Goal: Task Accomplishment & Management: Use online tool/utility

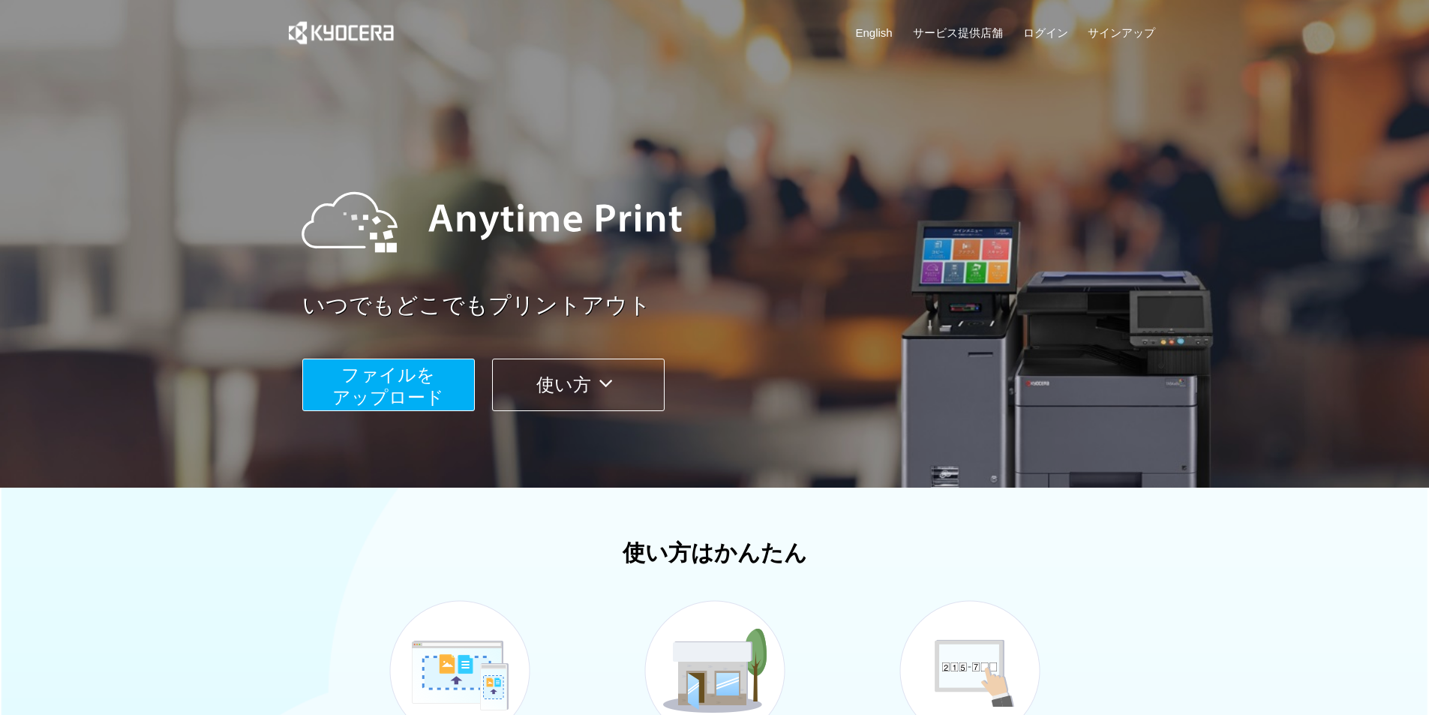
click at [400, 377] on div "いつでもどこでもプリントアウト ファイルを ​​アップロード 使い方" at bounding box center [715, 283] width 900 height 420
click at [400, 377] on span "ファイルを ​​アップロード" at bounding box center [388, 386] width 112 height 43
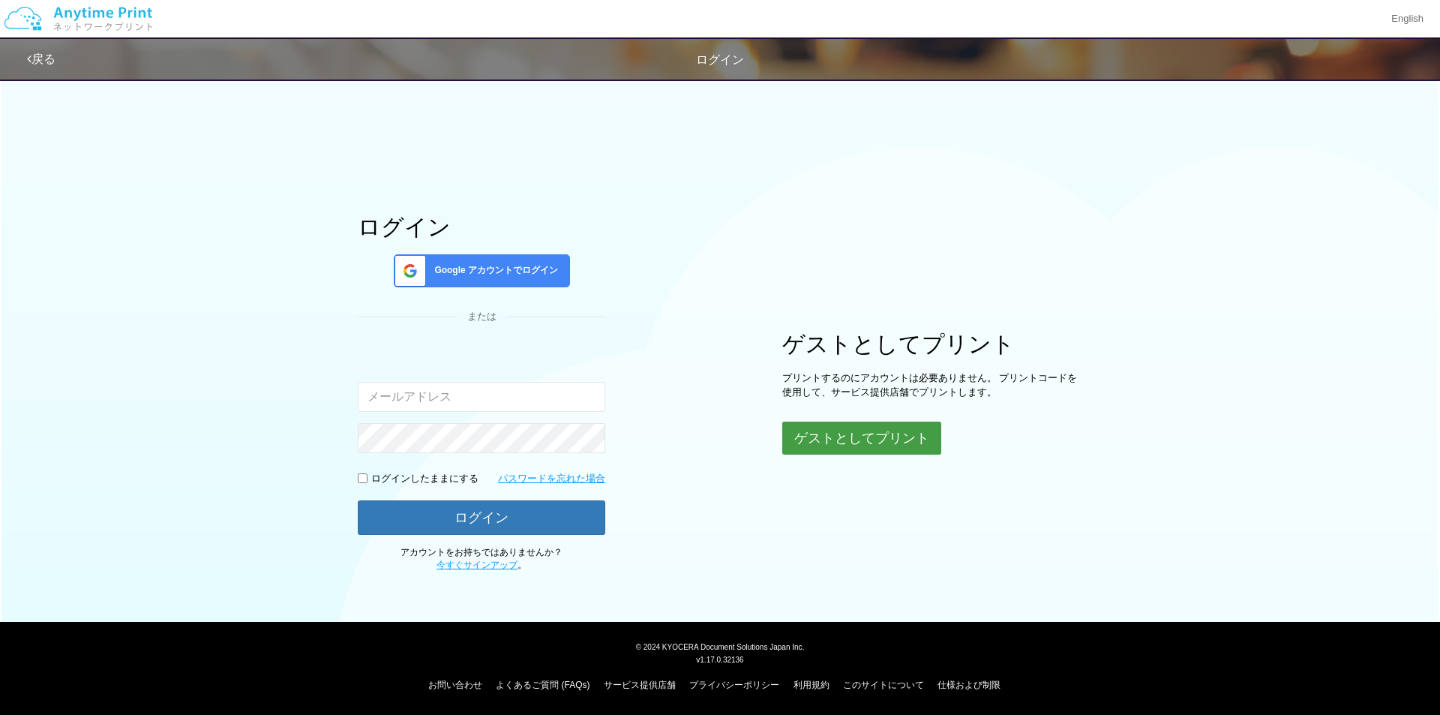
click at [895, 434] on button "ゲストとしてプリント" at bounding box center [861, 438] width 159 height 33
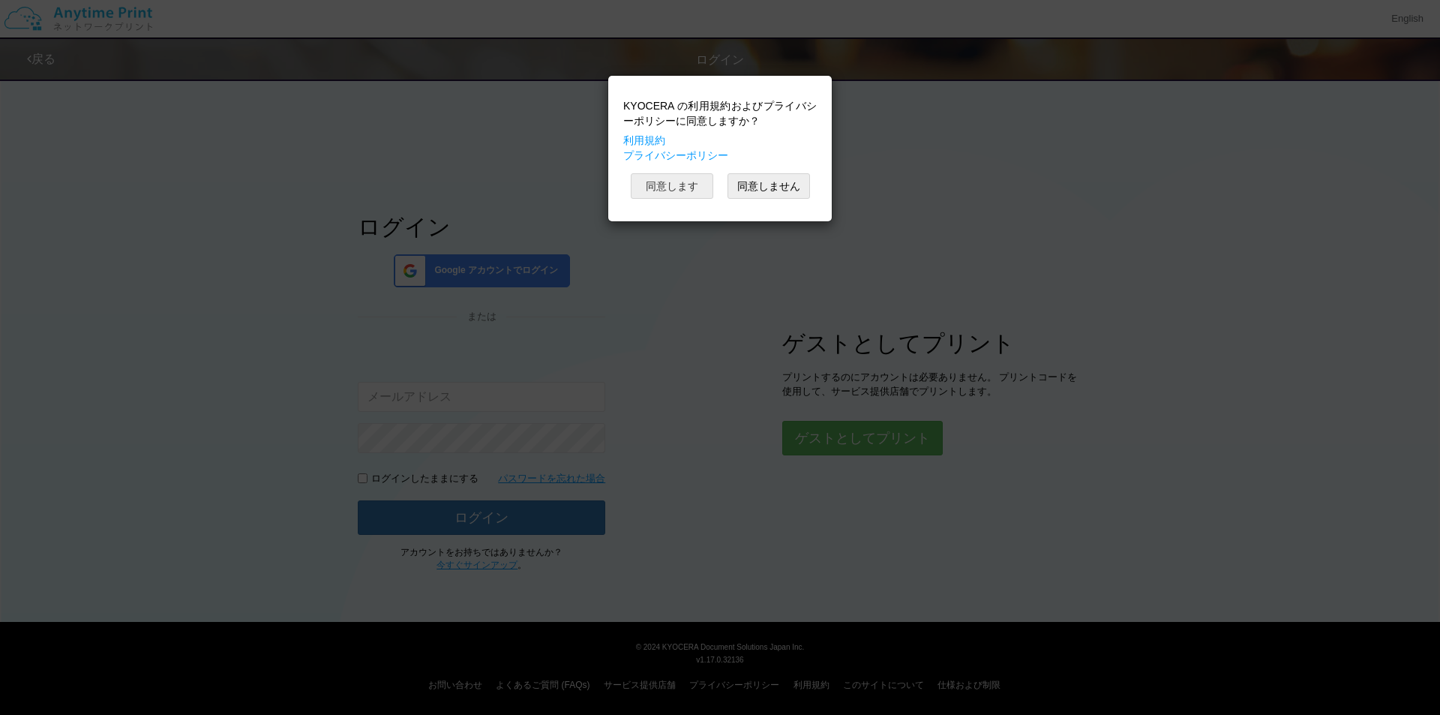
click at [684, 182] on button "同意します" at bounding box center [672, 186] width 83 height 26
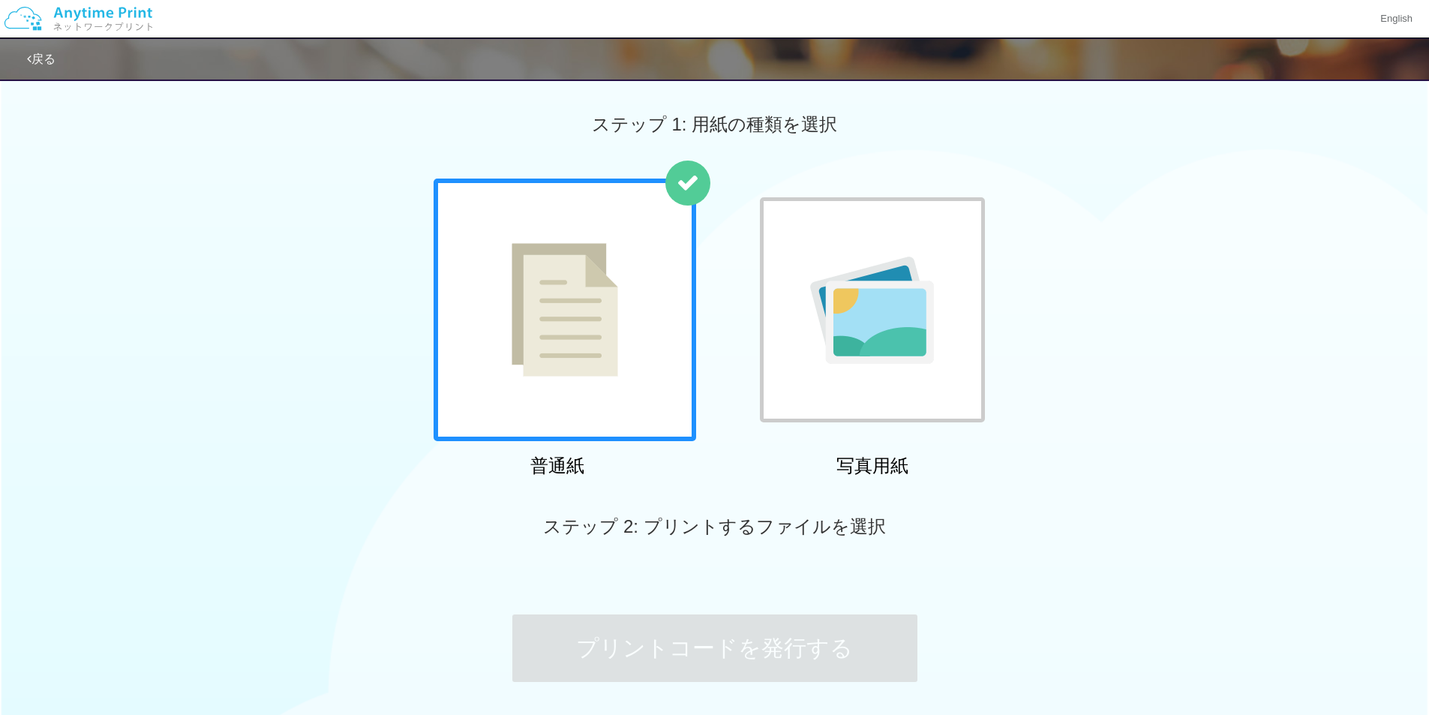
click at [647, 353] on div at bounding box center [565, 310] width 263 height 263
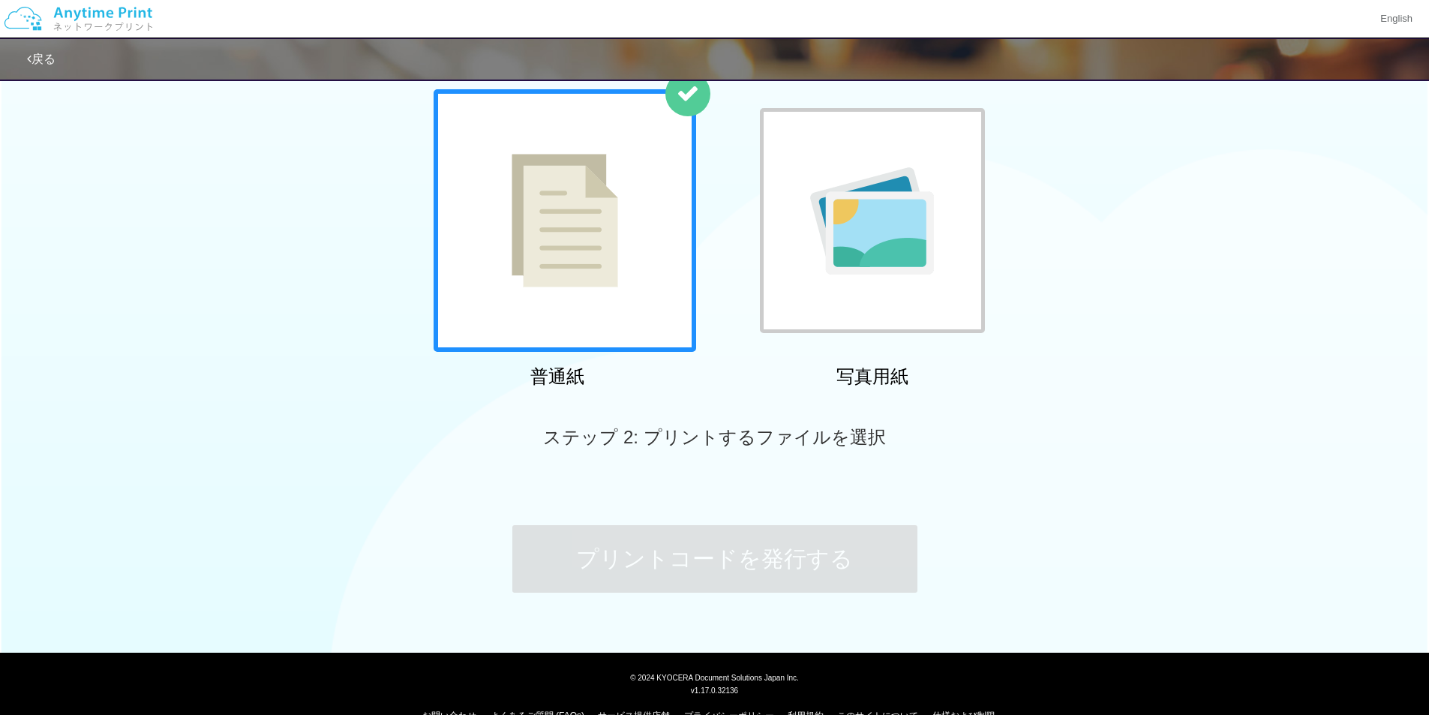
scroll to position [90, 0]
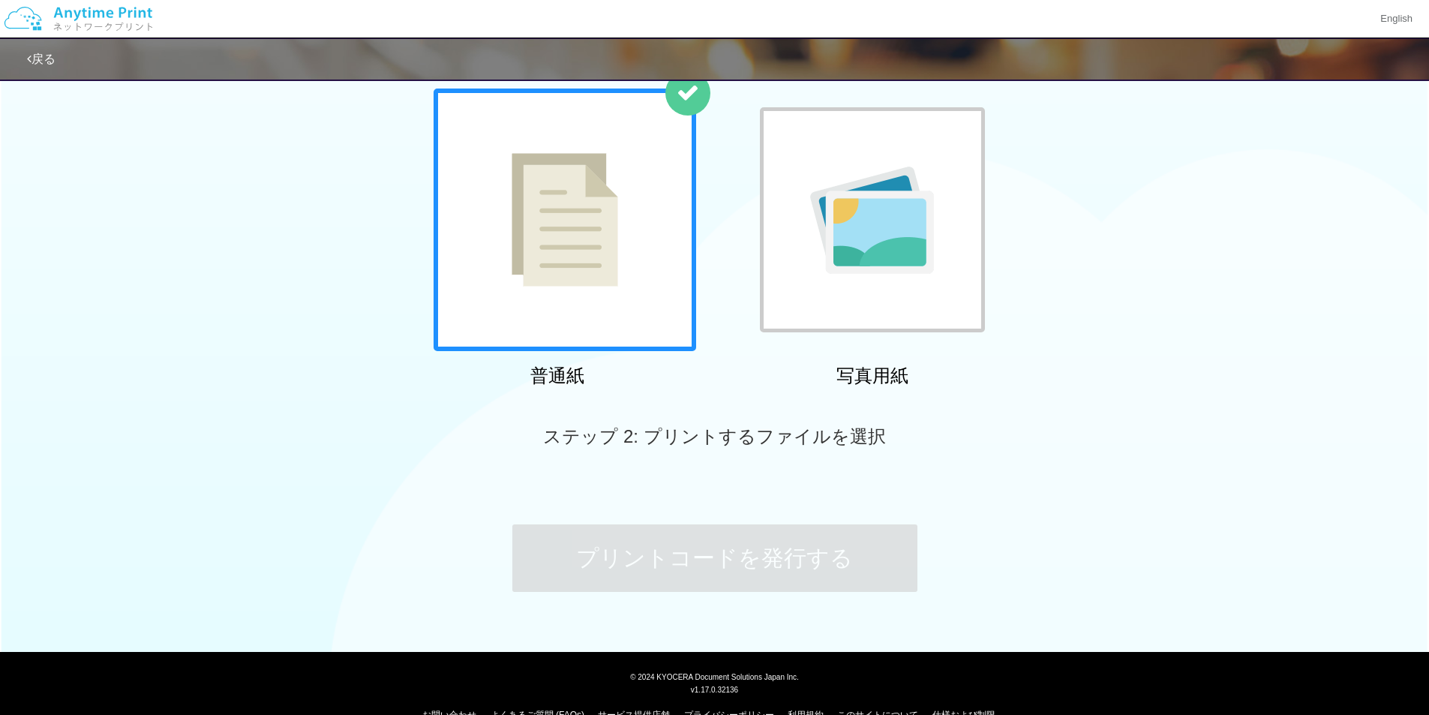
click at [831, 452] on div "ステップ 2: プリントするファイルを選択" at bounding box center [714, 437] width 1429 height 86
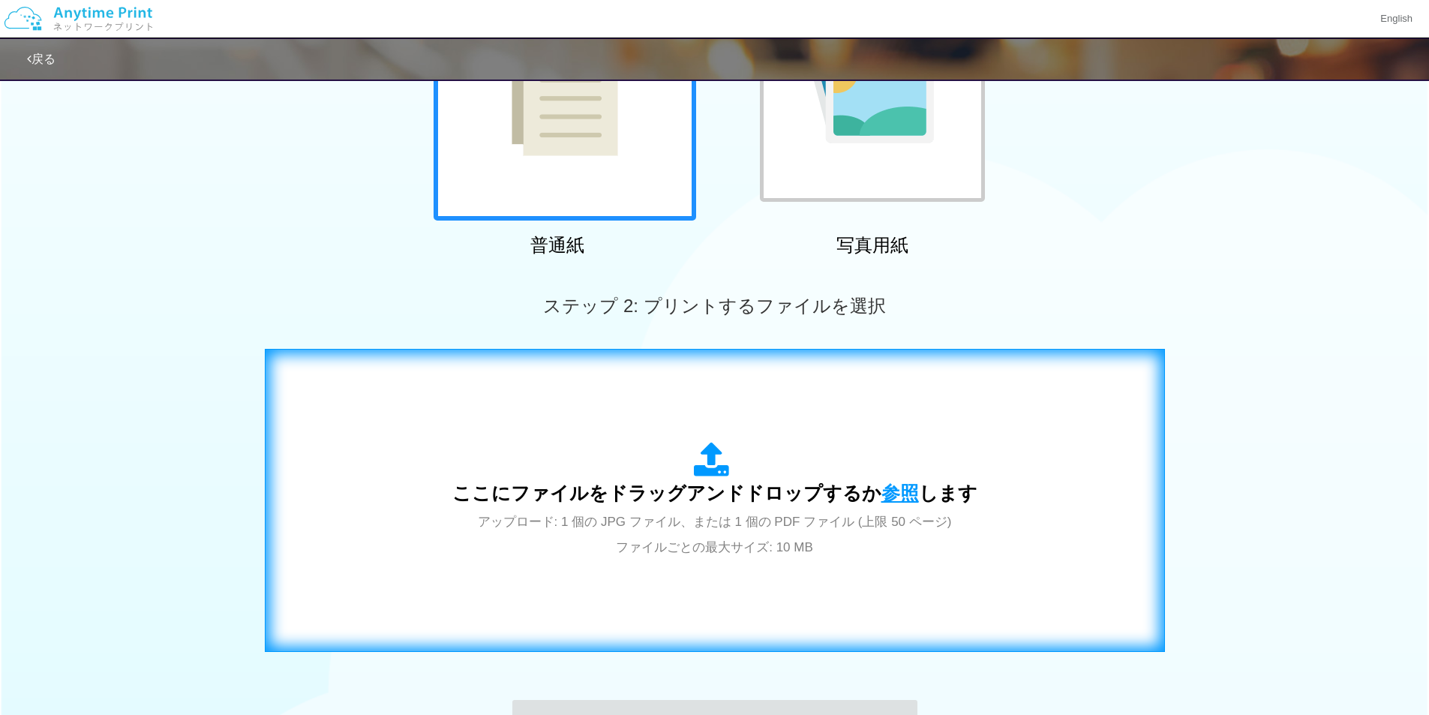
scroll to position [230, 0]
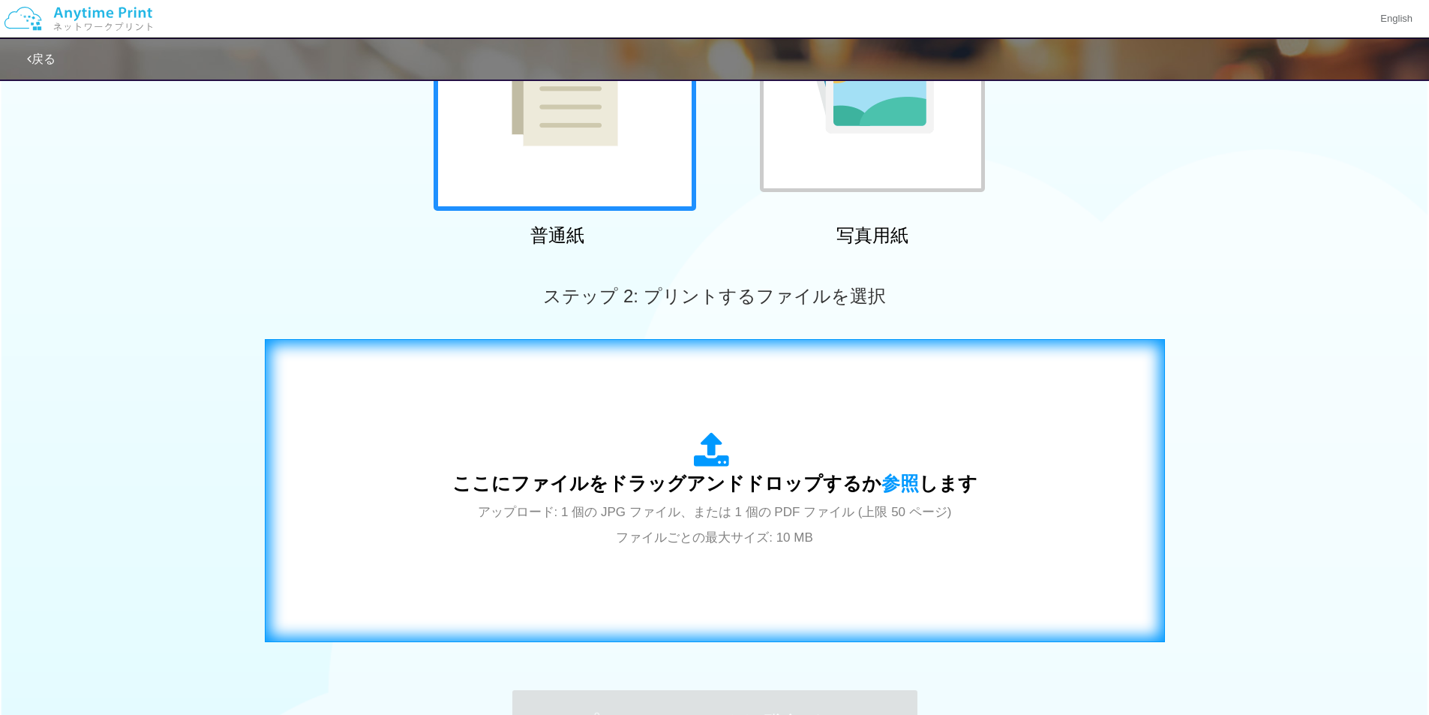
click at [868, 514] on span "アップロード: 1 個の JPG ファイル、または 1 個の PDF ファイル (上限 50 ページ) ファイルごとの最大サイズ: 10 MB" at bounding box center [715, 525] width 474 height 40
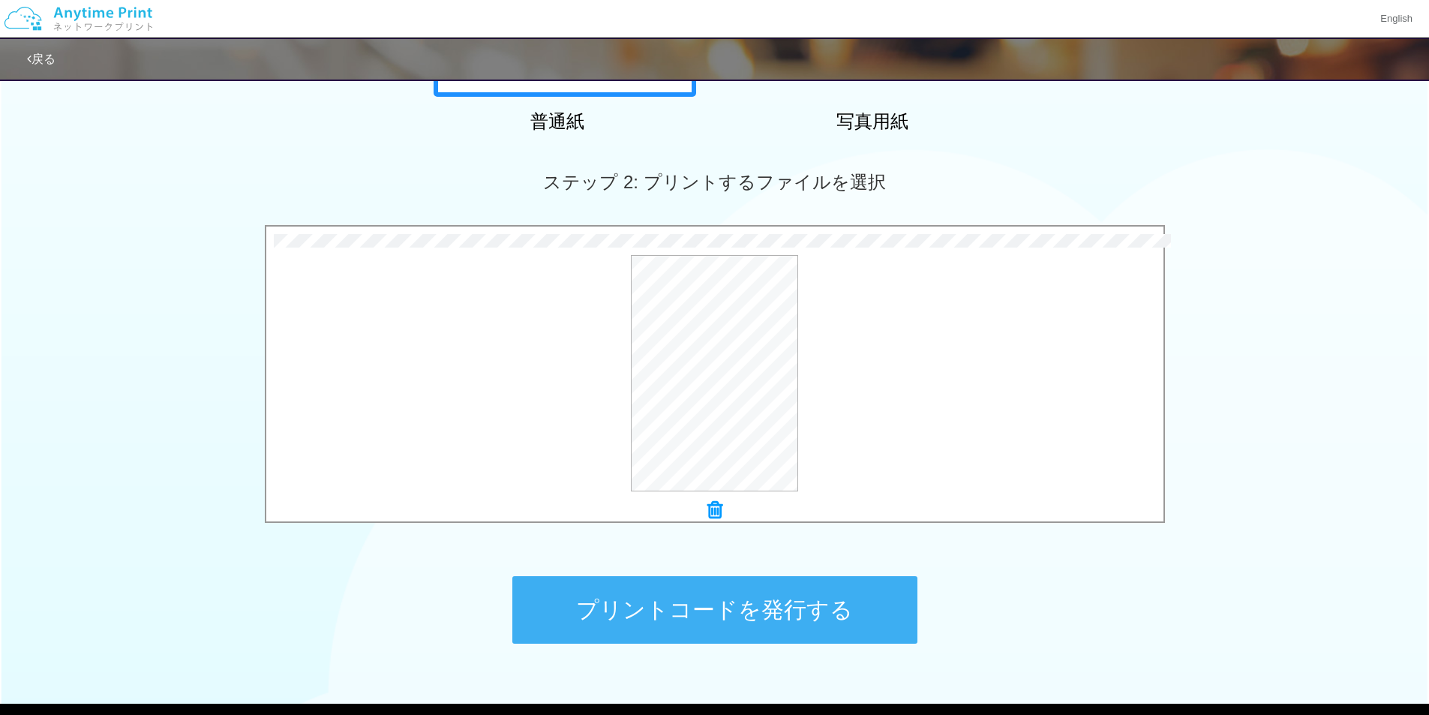
scroll to position [346, 0]
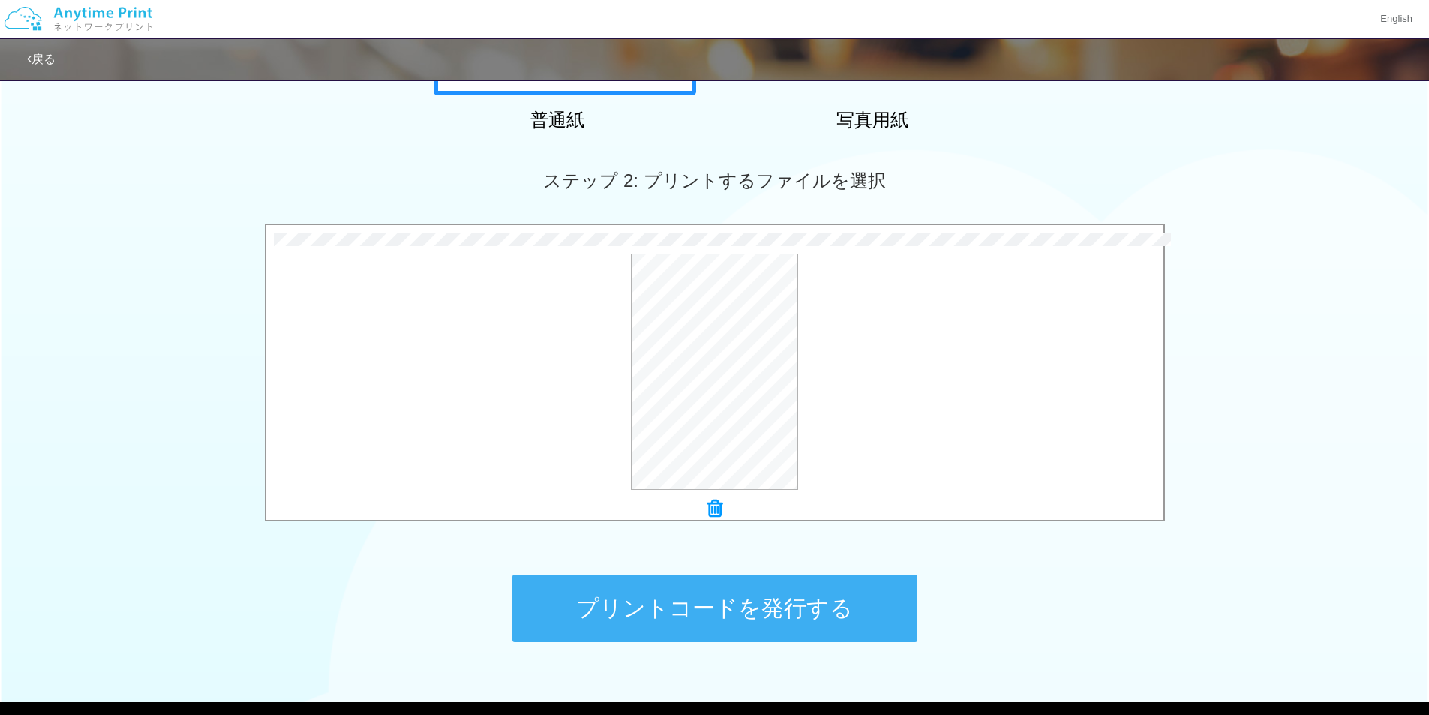
click at [778, 593] on button "プリントコードを発行する" at bounding box center [714, 609] width 405 height 68
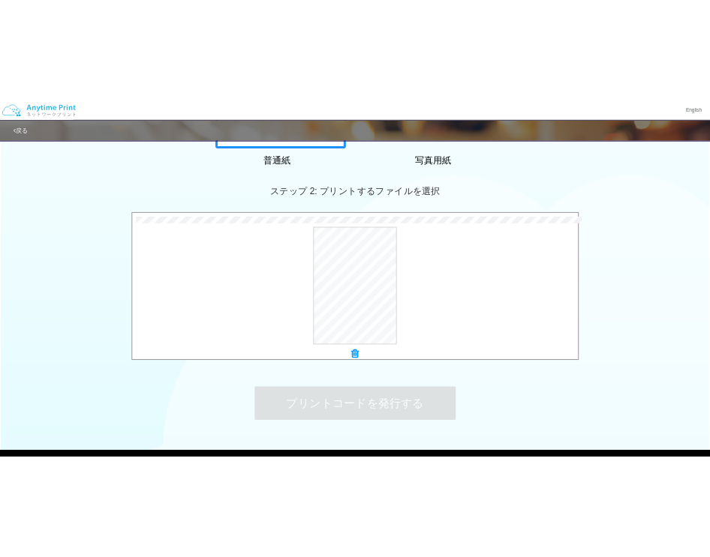
scroll to position [0, 0]
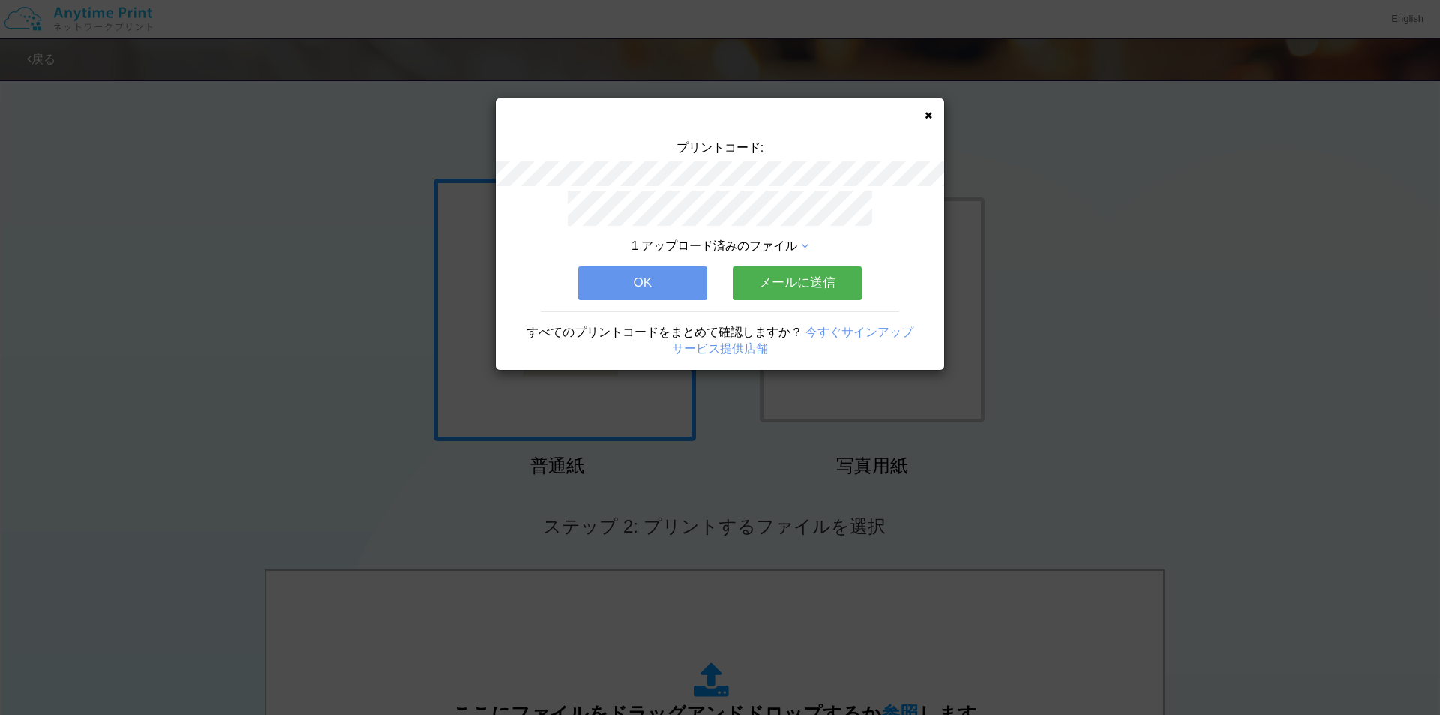
click at [654, 289] on button "OK" at bounding box center [642, 282] width 129 height 33
